Goal: Information Seeking & Learning: Learn about a topic

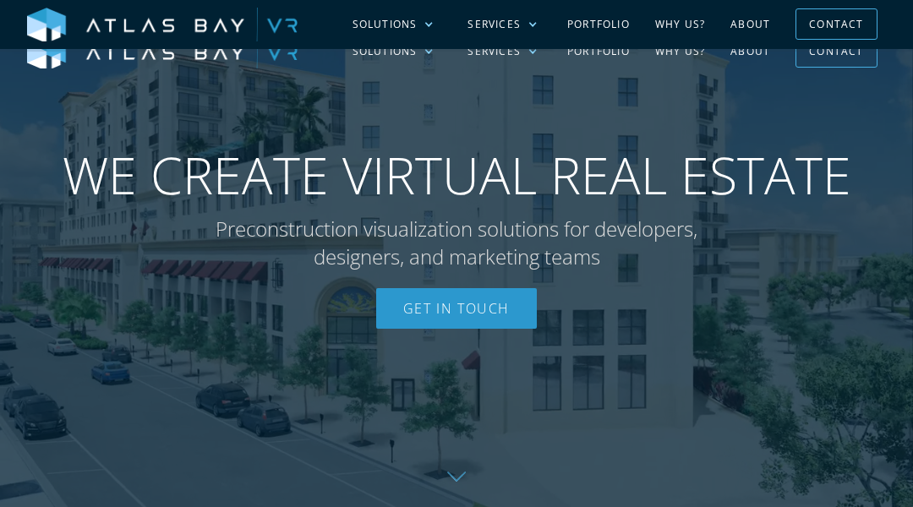
scroll to position [3413, 0]
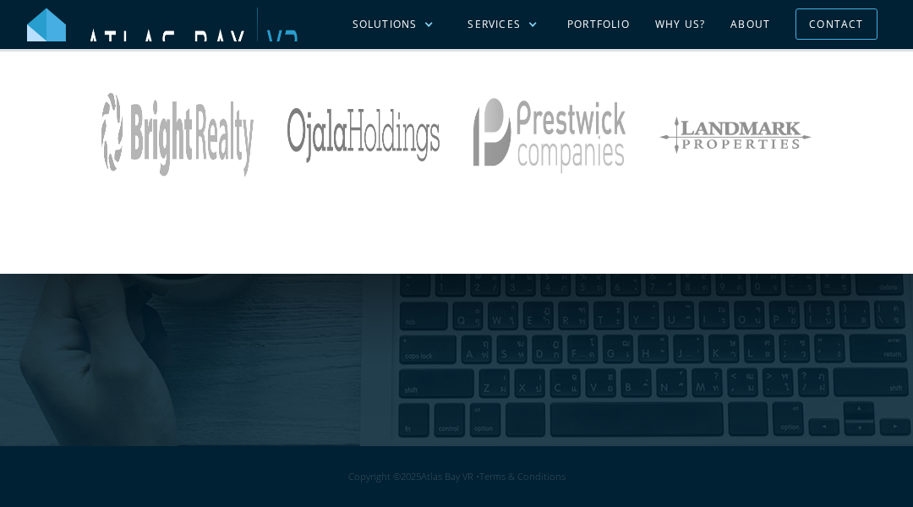
scroll to position [2058, 0]
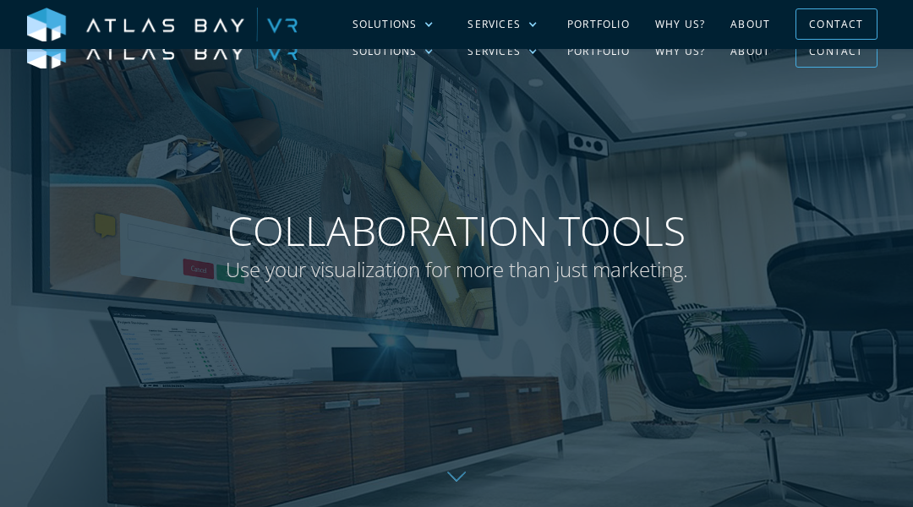
scroll to position [3008, 0]
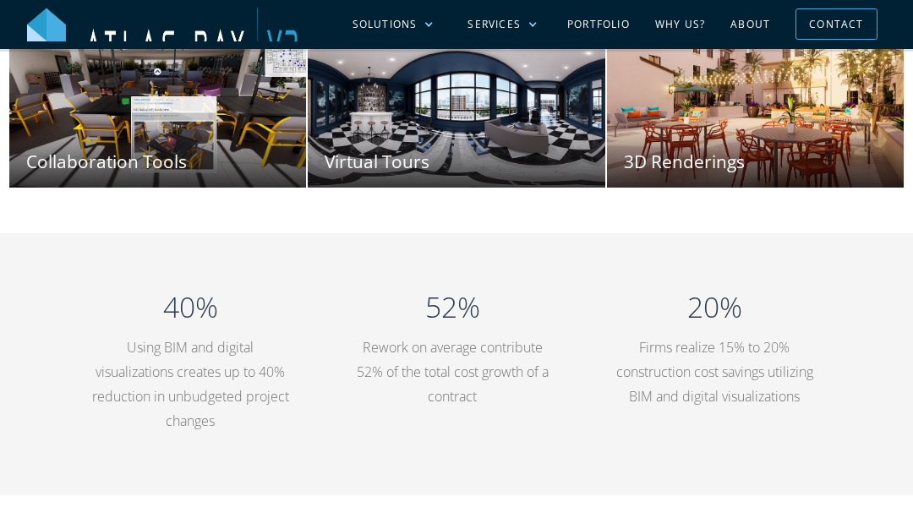
scroll to position [3844, 0]
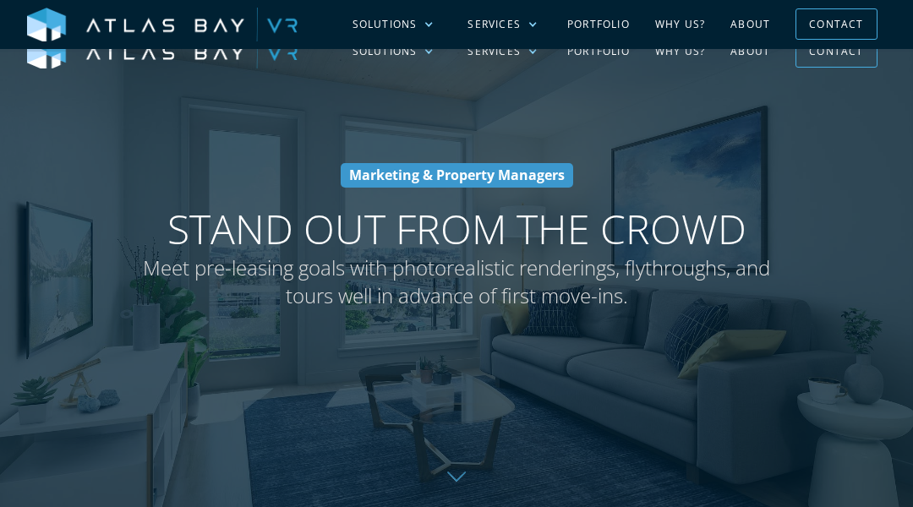
scroll to position [2647, 0]
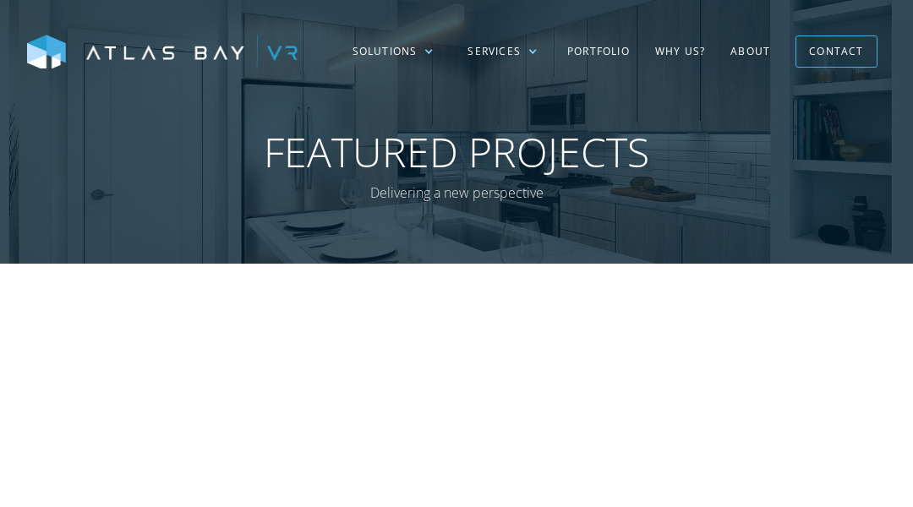
scroll to position [1290, 0]
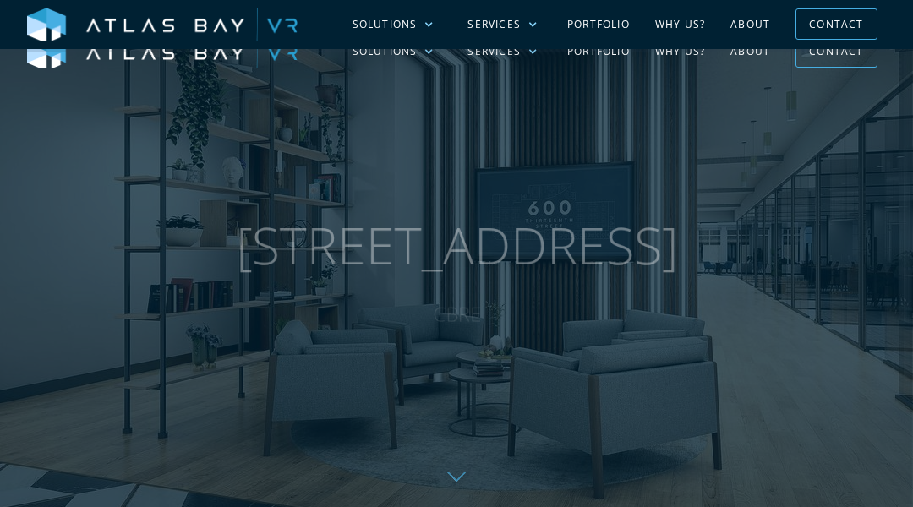
scroll to position [1951, 0]
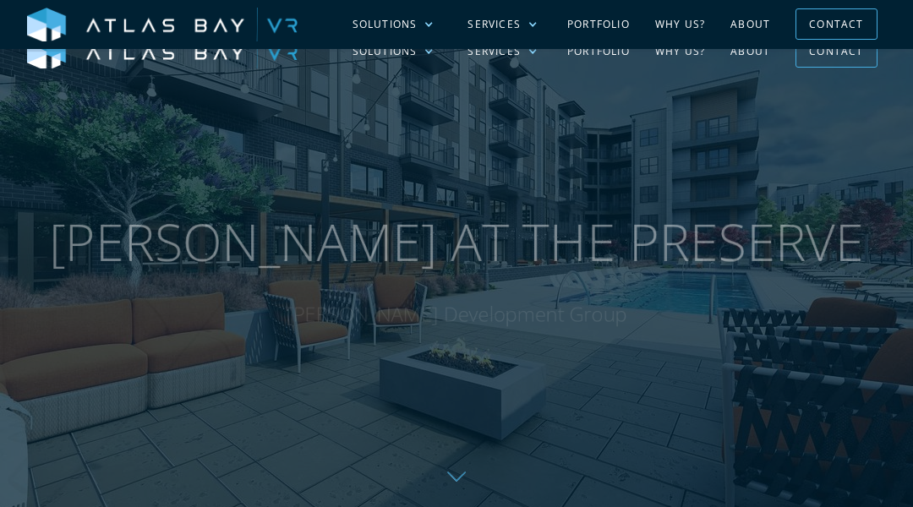
scroll to position [1907, 0]
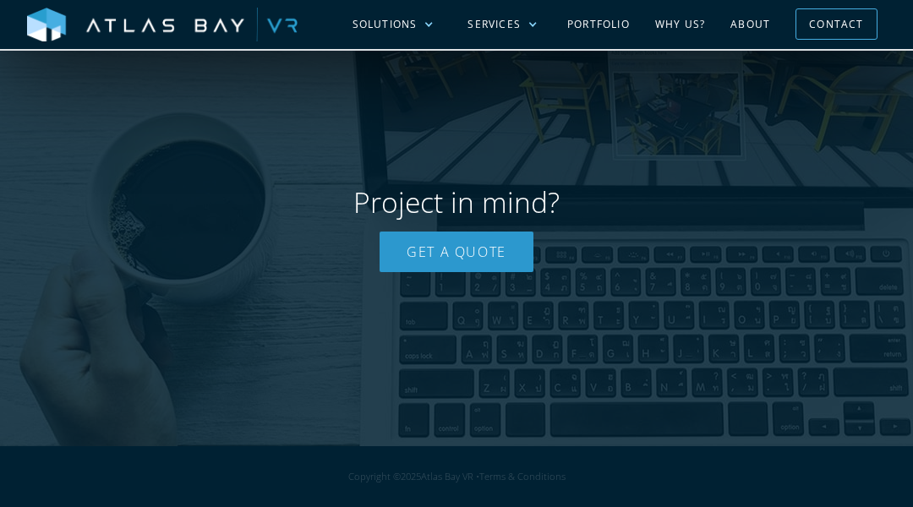
scroll to position [3131, 0]
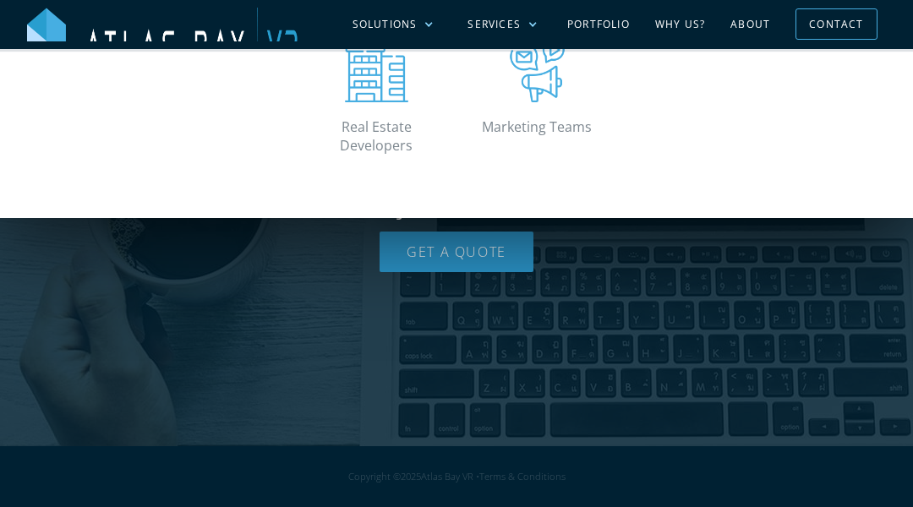
scroll to position [2421, 0]
